Goal: Information Seeking & Learning: Learn about a topic

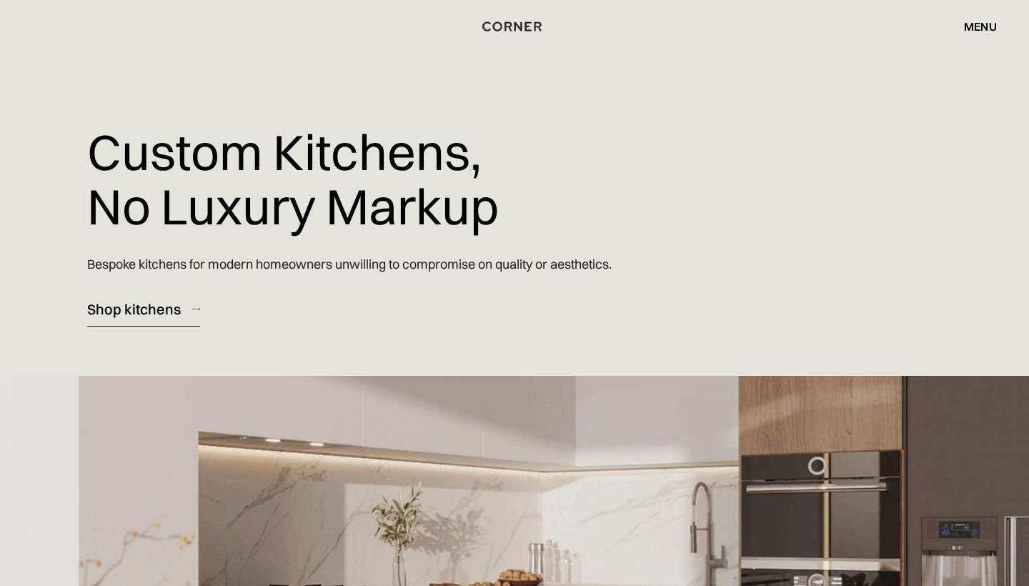
click at [119, 312] on div "Shop kitchens" at bounding box center [134, 308] width 94 height 19
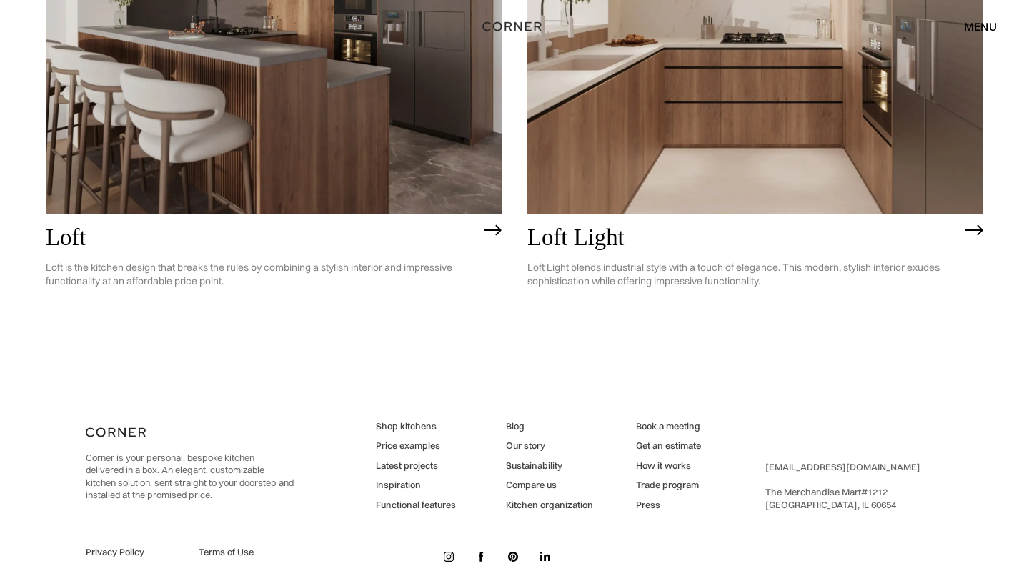
scroll to position [3776, 0]
click at [402, 440] on link "Price examples" at bounding box center [416, 446] width 80 height 13
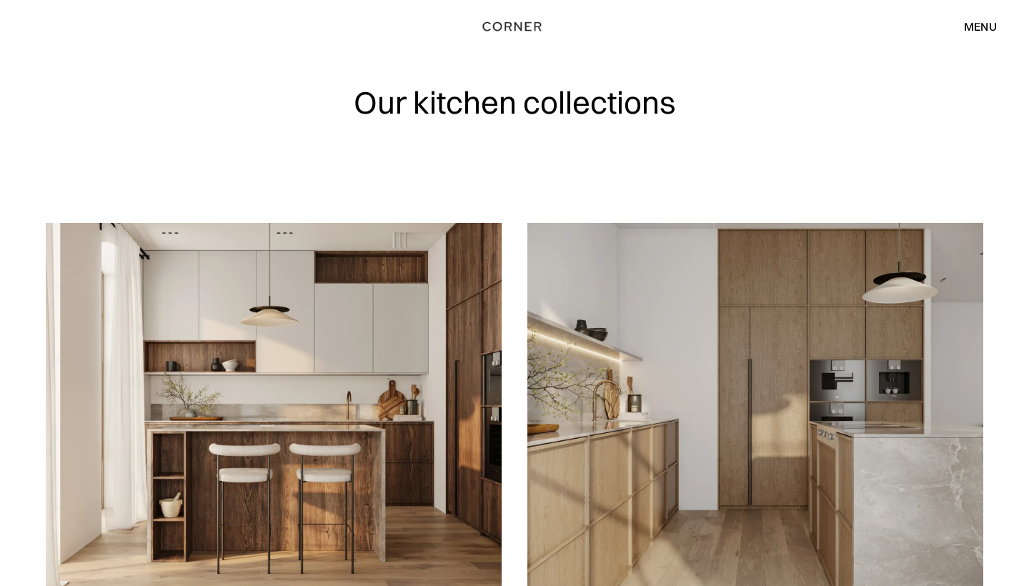
scroll to position [0, 0]
click at [984, 30] on div "menu" at bounding box center [980, 26] width 33 height 11
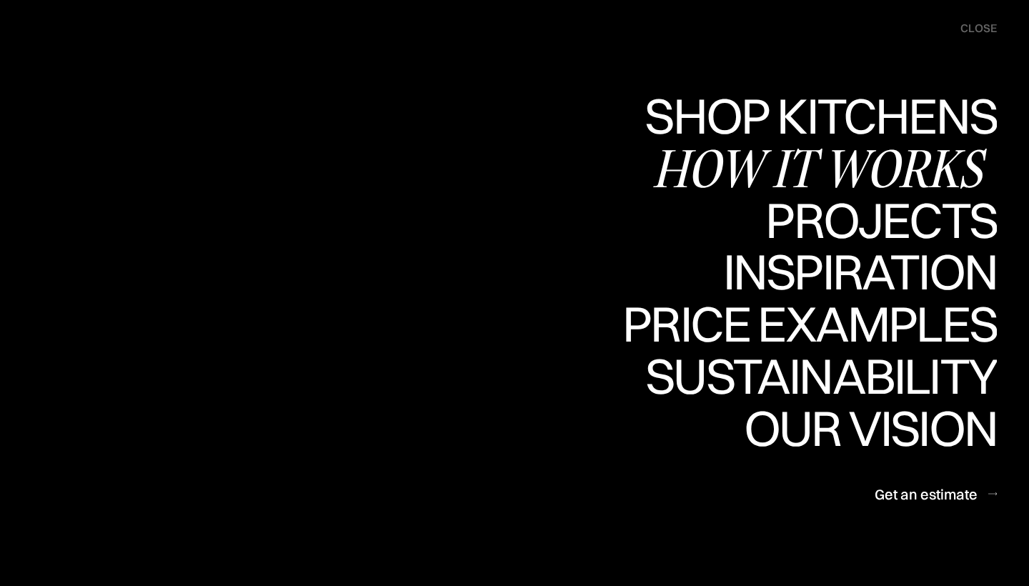
click at [843, 162] on div "How it works" at bounding box center [825, 168] width 345 height 50
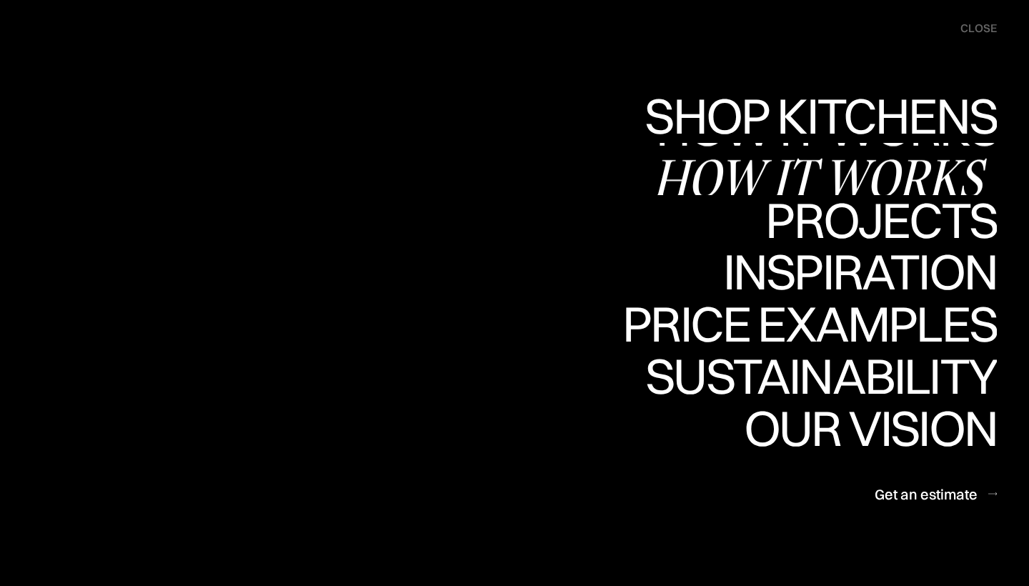
scroll to position [1, 0]
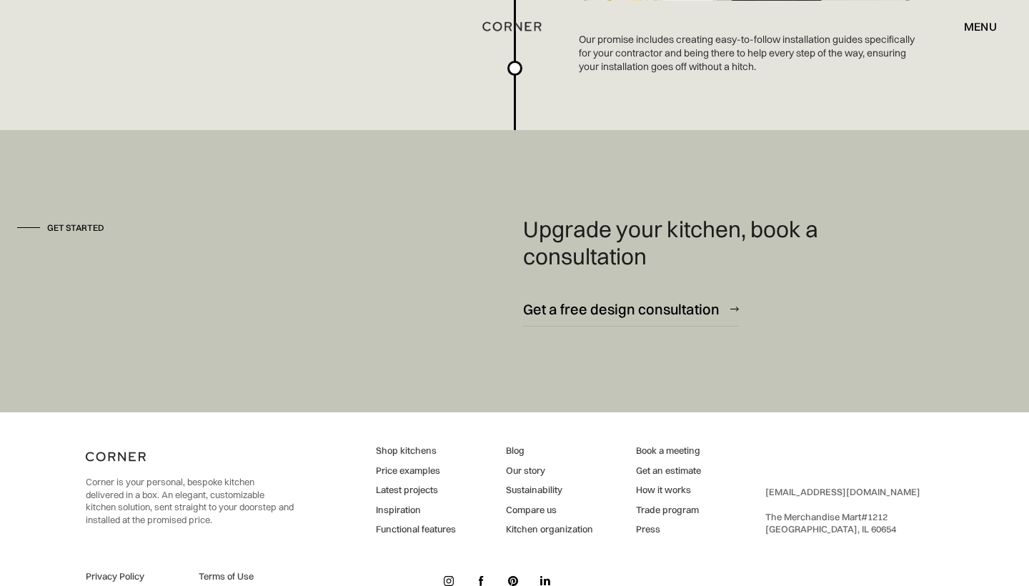
scroll to position [3856, 0]
